Goal: Obtain resource: Download file/media

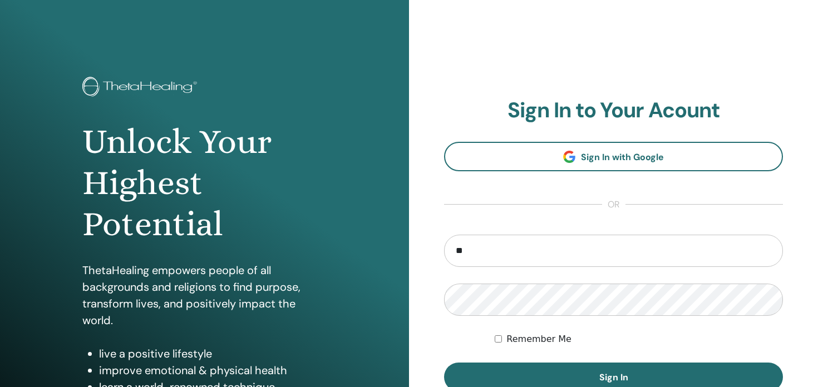
type input "**********"
click at [512, 345] on label "Remember Me" at bounding box center [538, 339] width 65 height 13
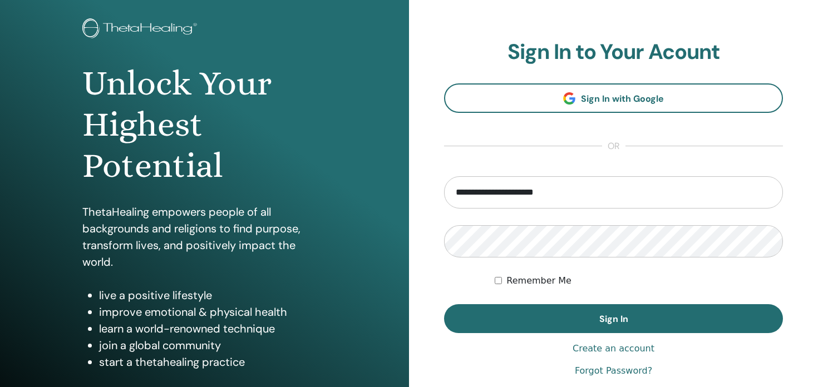
scroll to position [63, 0]
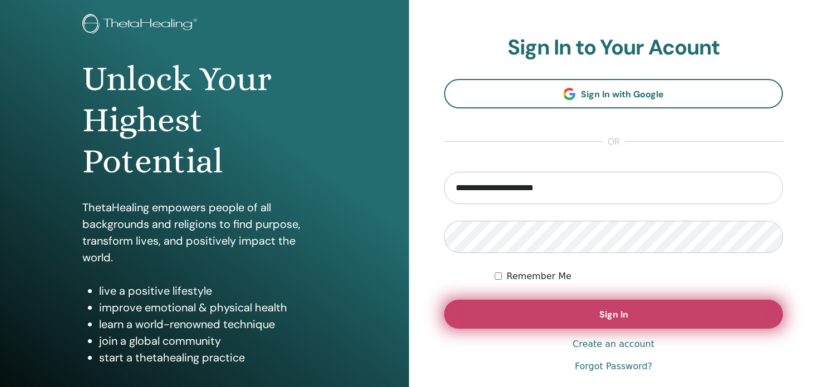
click at [517, 309] on button "Sign In" at bounding box center [613, 314] width 339 height 29
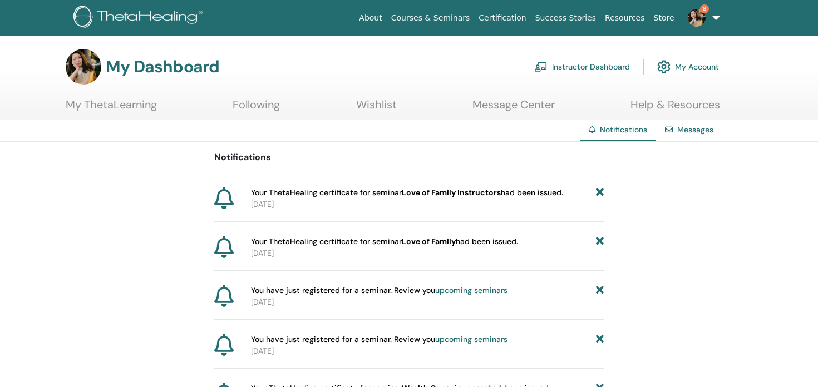
click at [587, 58] on link "Instructor Dashboard" at bounding box center [582, 67] width 96 height 24
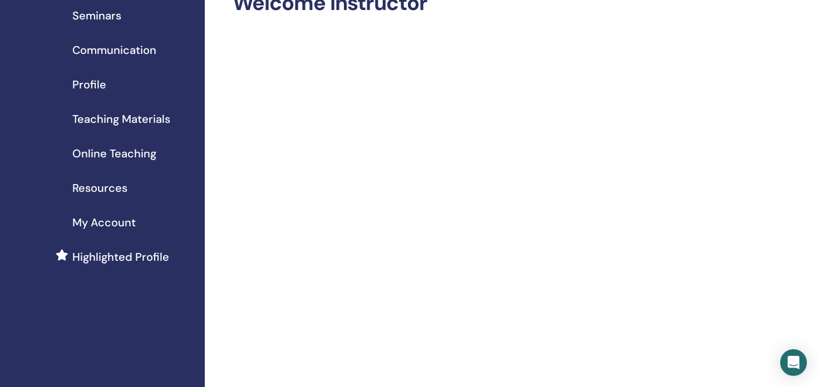
scroll to position [71, 0]
click at [160, 122] on span "Teaching Materials" at bounding box center [121, 119] width 98 height 17
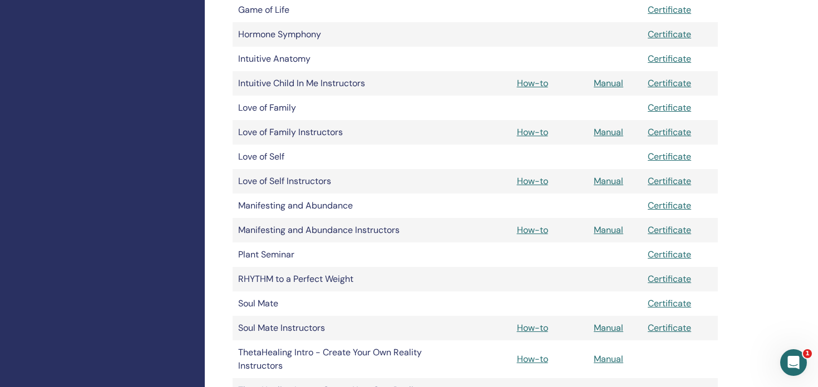
scroll to position [474, 0]
click at [553, 136] on td "How-to" at bounding box center [549, 133] width 77 height 24
click at [603, 133] on link "Manual" at bounding box center [608, 133] width 29 height 12
